Goal: Transaction & Acquisition: Purchase product/service

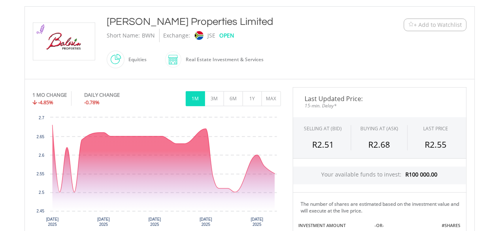
scroll to position [167, 0]
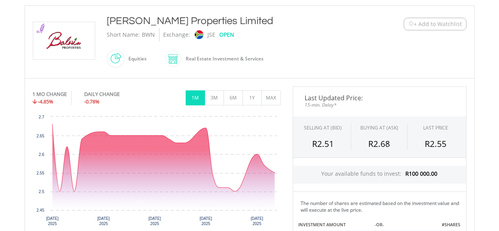
drag, startPoint x: 379, startPoint y: 135, endPoint x: 386, endPoint y: 132, distance: 7.1
click at [380, 135] on div "BUYING AT (ASK)" at bounding box center [379, 130] width 57 height 13
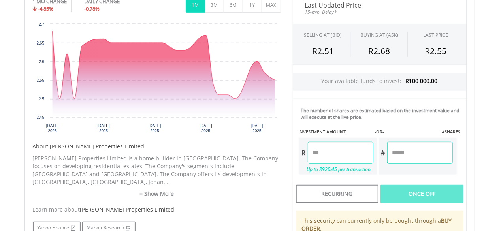
scroll to position [262, 0]
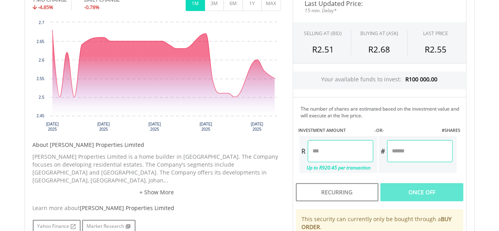
click at [350, 150] on input "number" at bounding box center [341, 151] width 66 height 22
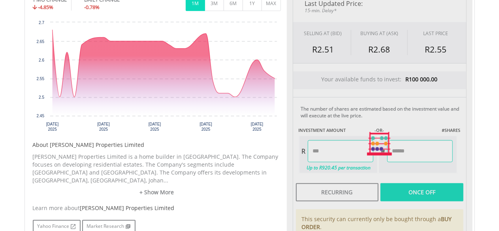
click at [399, 185] on div "Last Updated Price: 15-min. Delay* SELLING AT (BID) BUYING AT (ASK) LAST PRICE …" at bounding box center [380, 143] width 186 height 303
type input "******"
type input "*******"
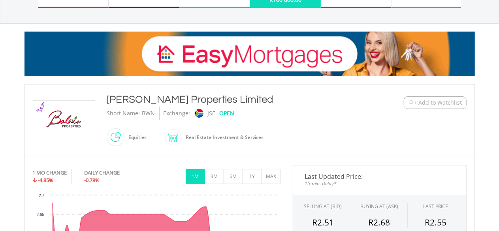
scroll to position [0, 0]
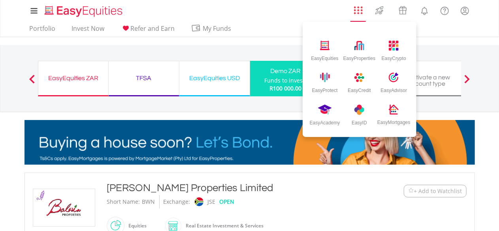
click at [363, 11] on link "AppsGrid" at bounding box center [358, 8] width 19 height 13
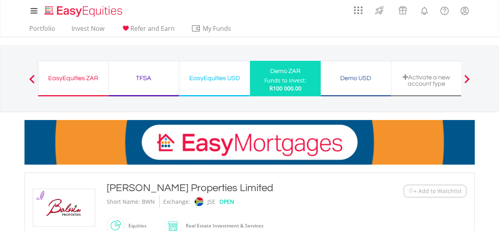
click at [356, 79] on div "Demo USD" at bounding box center [356, 78] width 61 height 11
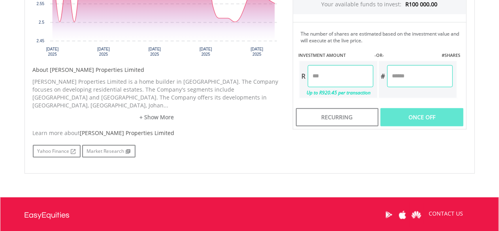
scroll to position [320, 0]
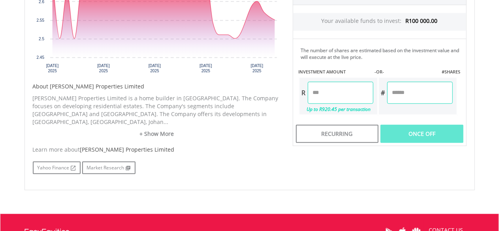
click at [323, 93] on input "number" at bounding box center [341, 93] width 66 height 22
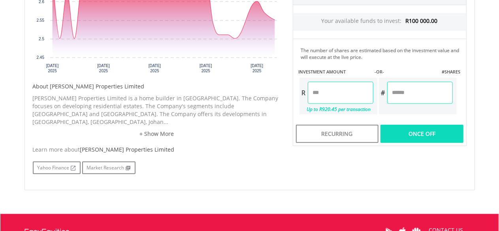
click at [426, 132] on div "Last Updated Price: 15-min. Delay* SELLING AT (BID) BUYING AT (ASK) LAST PRICE …" at bounding box center [380, 40] width 186 height 213
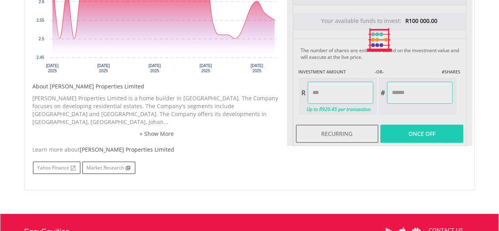
type input "******"
type input "********"
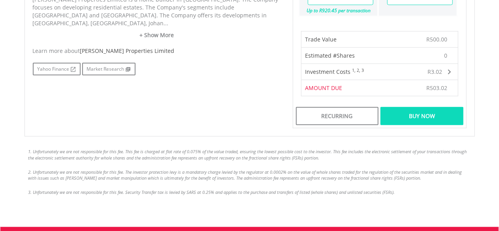
scroll to position [416, 0]
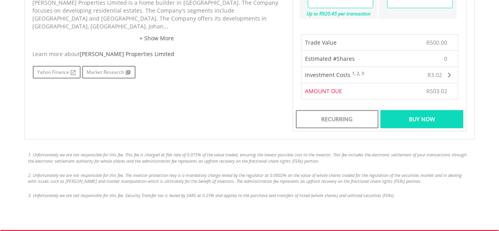
click at [428, 122] on div "Buy Now" at bounding box center [422, 119] width 83 height 18
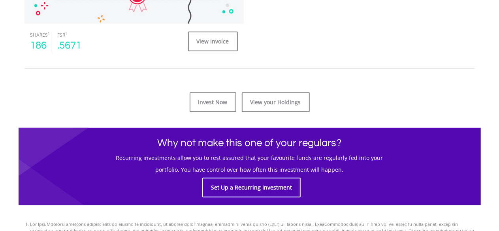
scroll to position [364, 0]
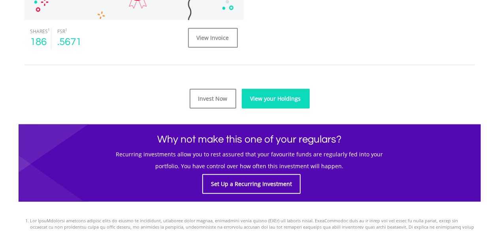
drag, startPoint x: 296, startPoint y: 102, endPoint x: 301, endPoint y: 101, distance: 4.9
click at [297, 102] on link "View your Holdings" at bounding box center [276, 99] width 68 height 20
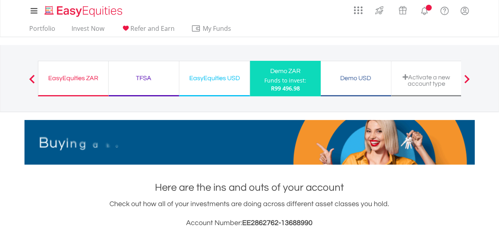
drag, startPoint x: 498, startPoint y: 86, endPoint x: 504, endPoint y: 99, distance: 14.5
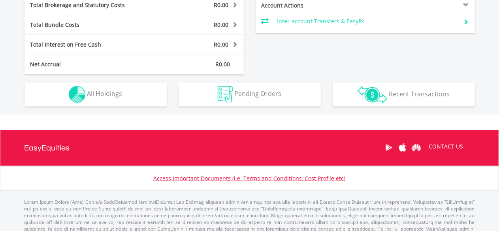
scroll to position [423, 0]
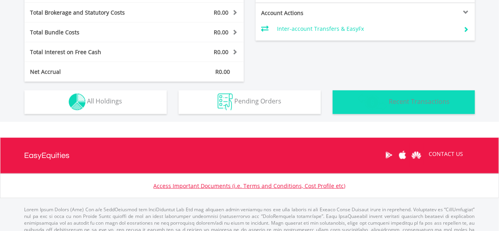
click at [390, 100] on span "Recent Transactions" at bounding box center [419, 101] width 61 height 9
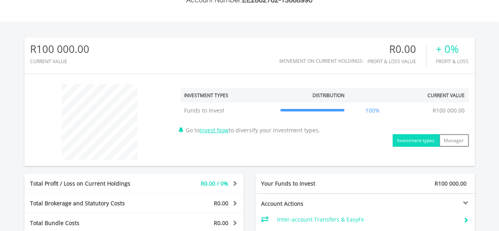
scroll to position [0, 0]
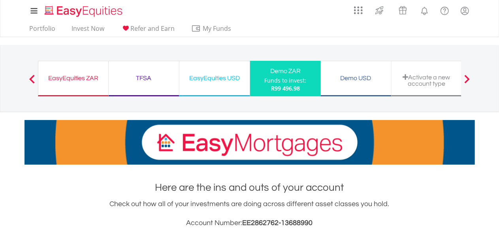
drag, startPoint x: 211, startPoint y: 80, endPoint x: 307, endPoint y: 77, distance: 96.1
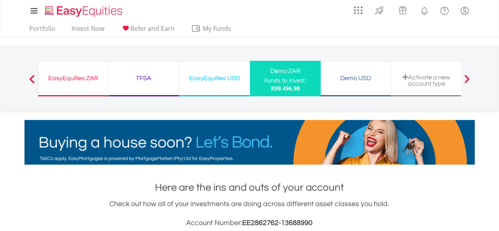
click at [212, 80] on div "EasyEquities USD" at bounding box center [214, 78] width 61 height 11
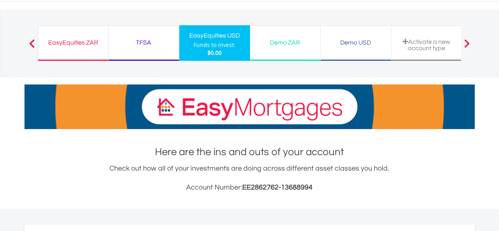
scroll to position [35, 0]
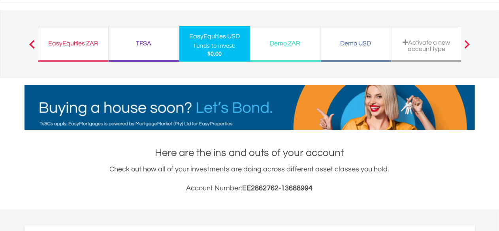
click at [67, 48] on div "EasyEquities ZAR" at bounding box center [73, 43] width 60 height 11
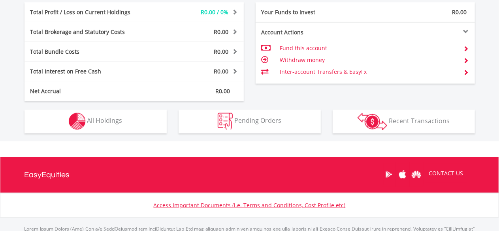
scroll to position [396, 0]
